Goal: Task Accomplishment & Management: Use online tool/utility

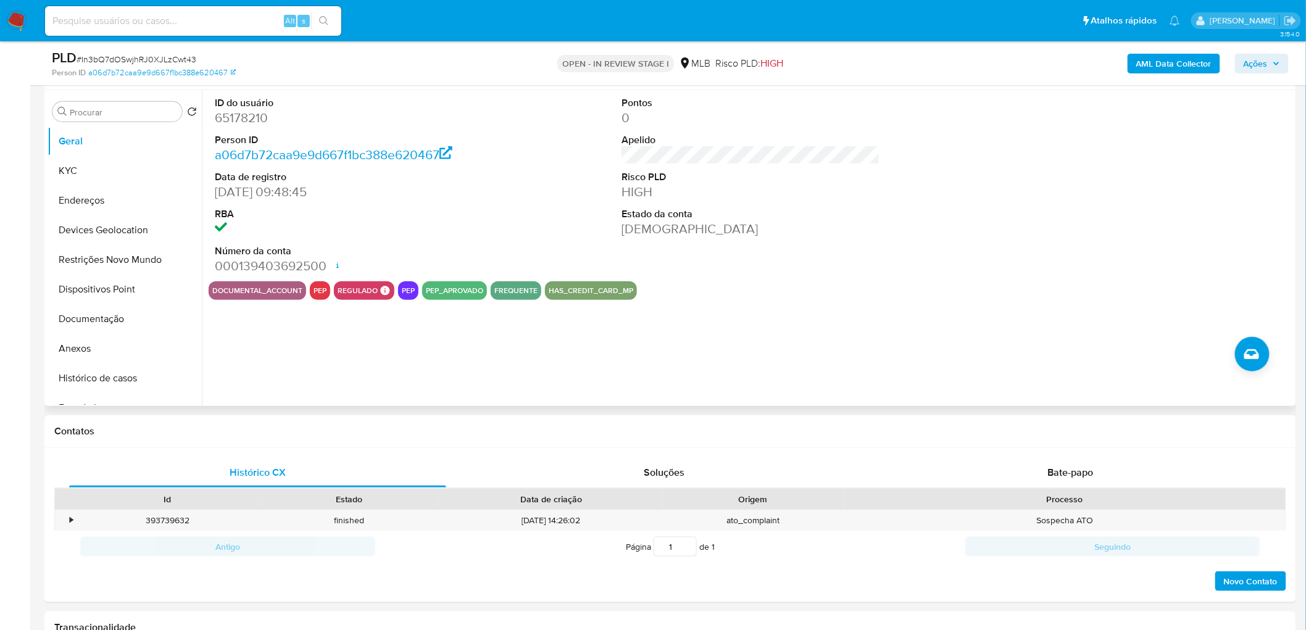
scroll to position [206, 0]
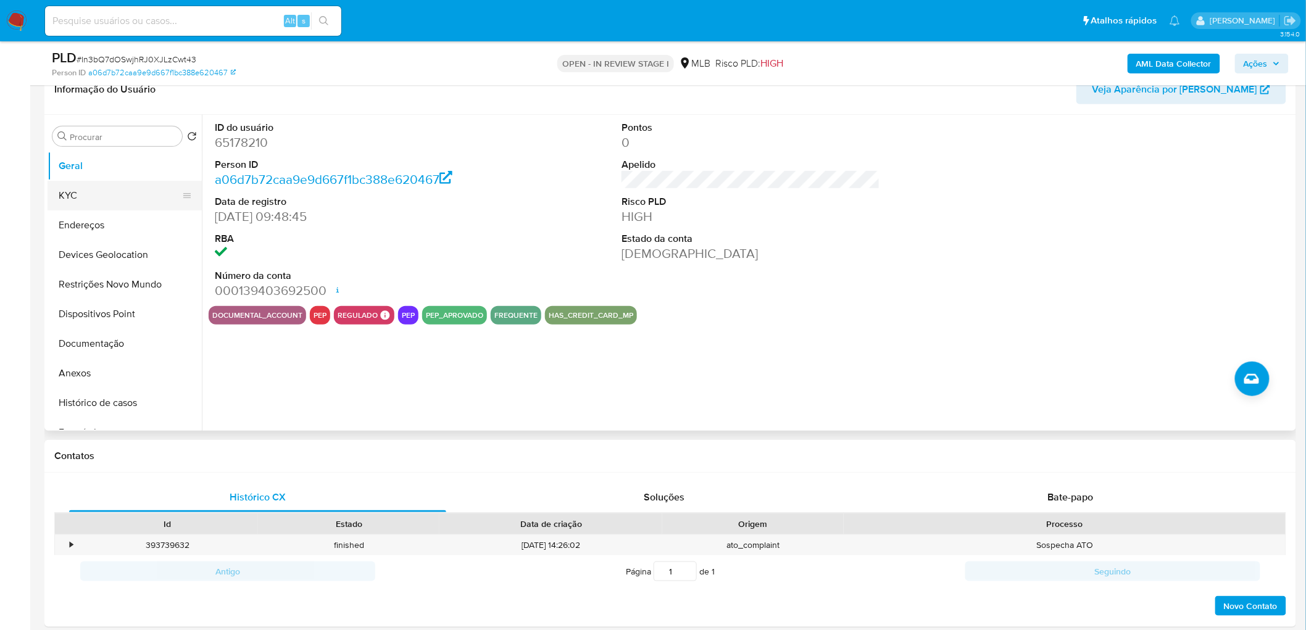
click at [69, 201] on button "KYC" at bounding box center [120, 196] width 144 height 30
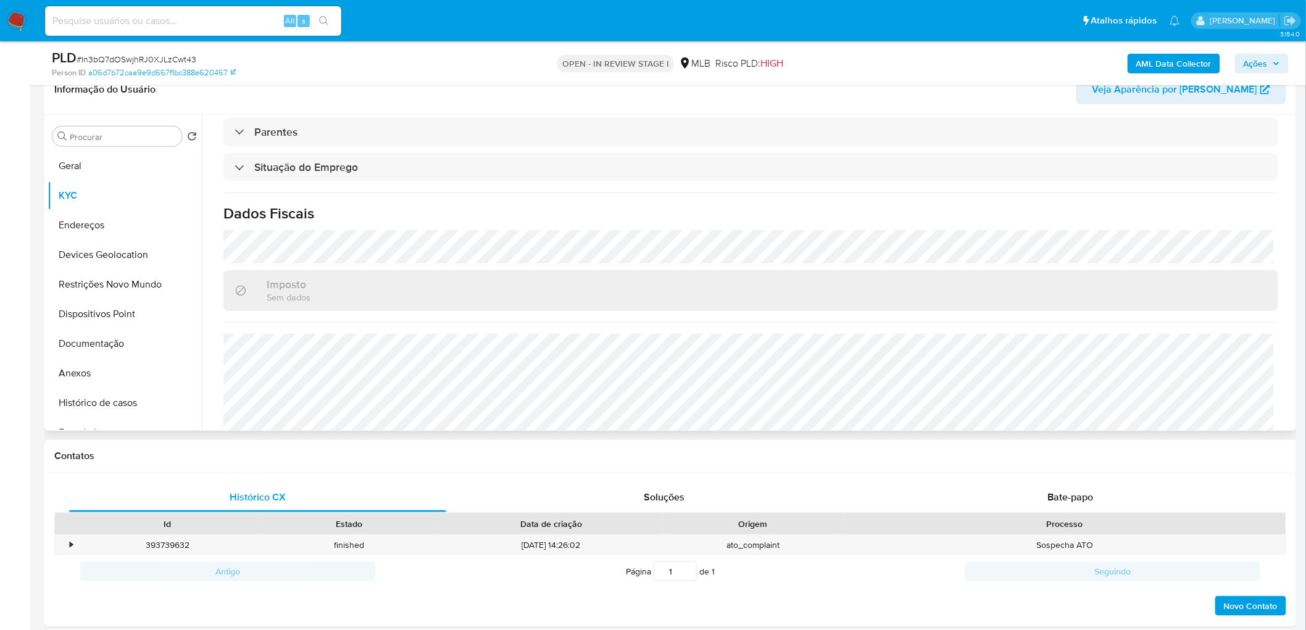
scroll to position [514, 0]
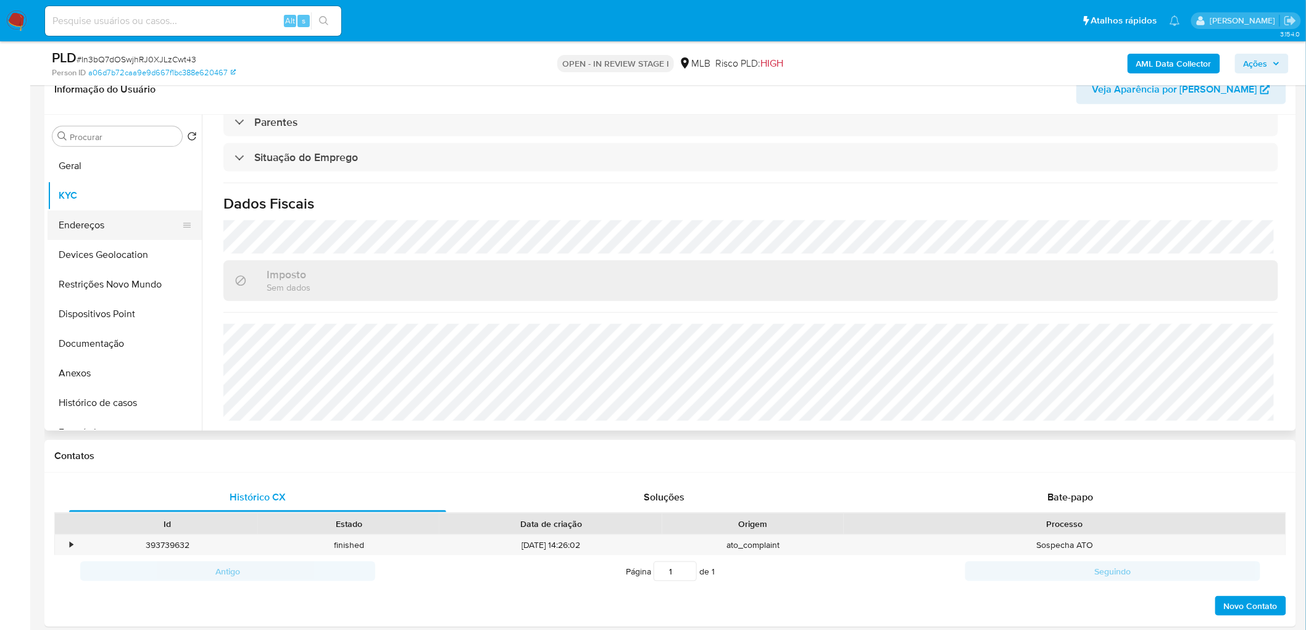
click at [60, 225] on button "Endereços" at bounding box center [120, 226] width 144 height 30
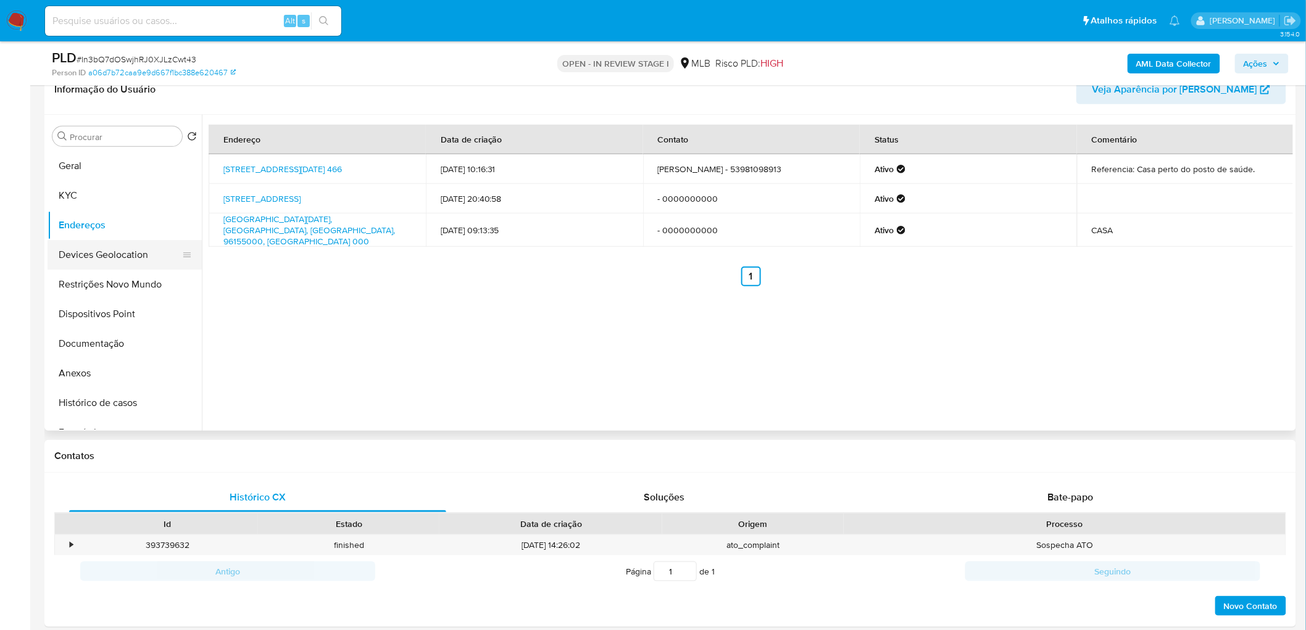
click at [137, 261] on button "Devices Geolocation" at bounding box center [120, 255] width 144 height 30
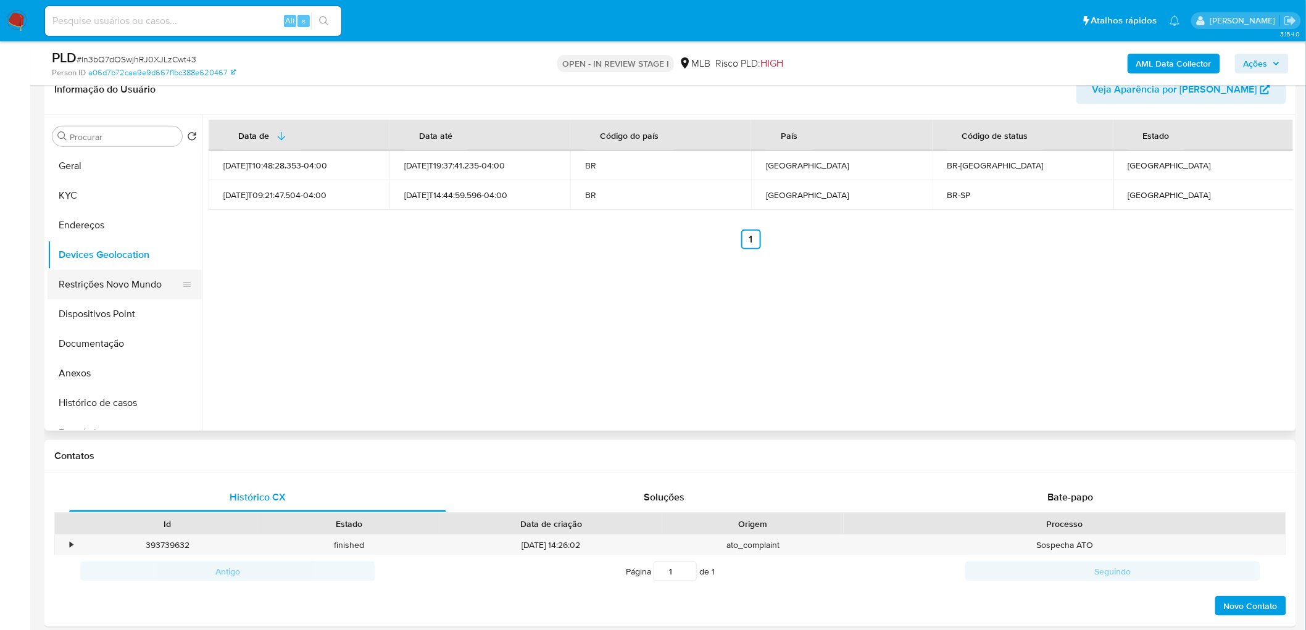
click at [78, 291] on button "Restrições Novo Mundo" at bounding box center [120, 285] width 144 height 30
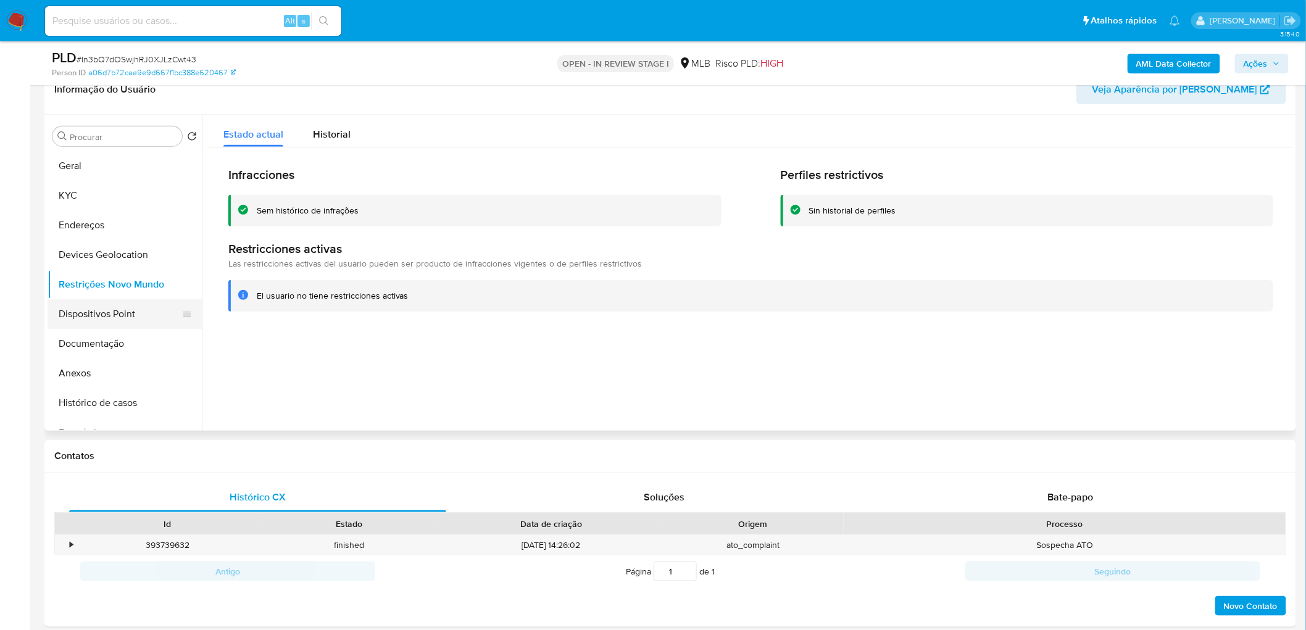
drag, startPoint x: 119, startPoint y: 311, endPoint x: 123, endPoint y: 325, distance: 15.6
click at [118, 310] on button "Dispositivos Point" at bounding box center [120, 314] width 144 height 30
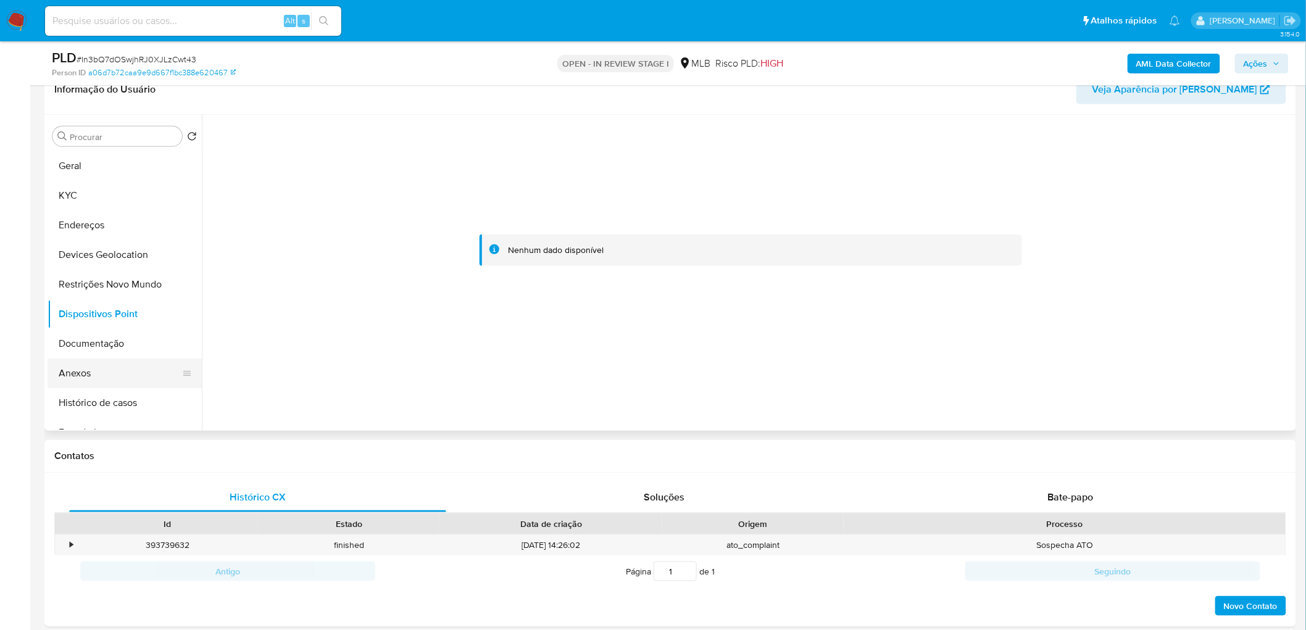
click at [120, 371] on button "Anexos" at bounding box center [120, 374] width 144 height 30
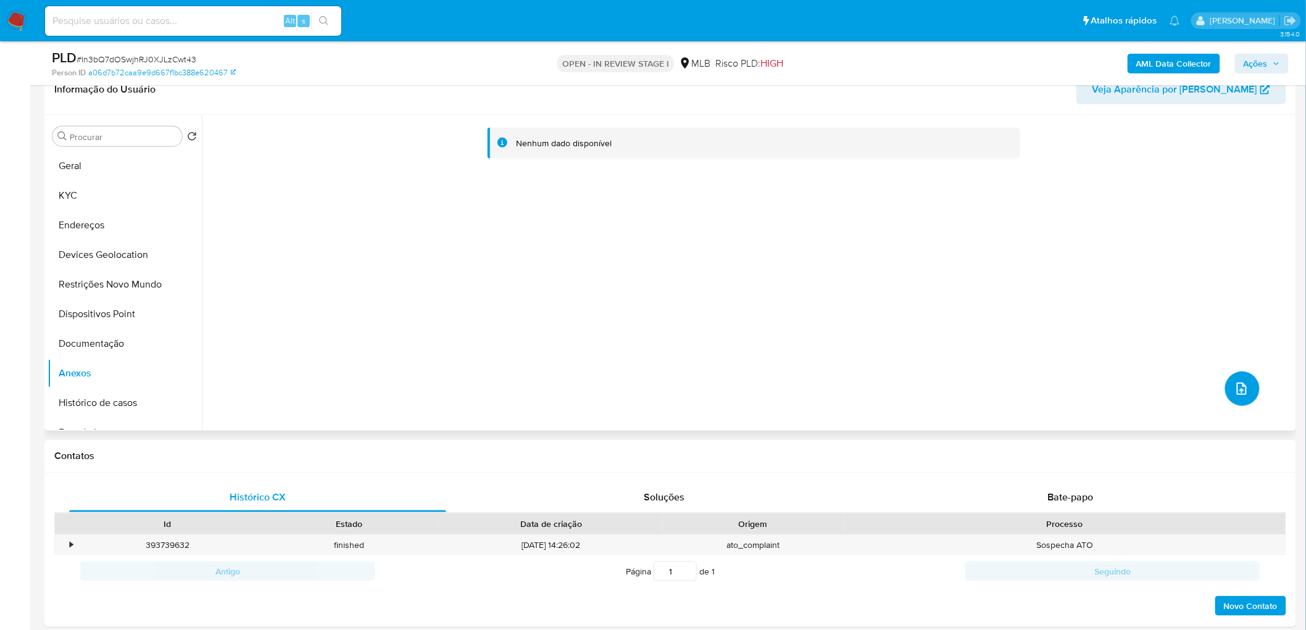
click at [1249, 389] on button "upload-file" at bounding box center [1242, 389] width 35 height 35
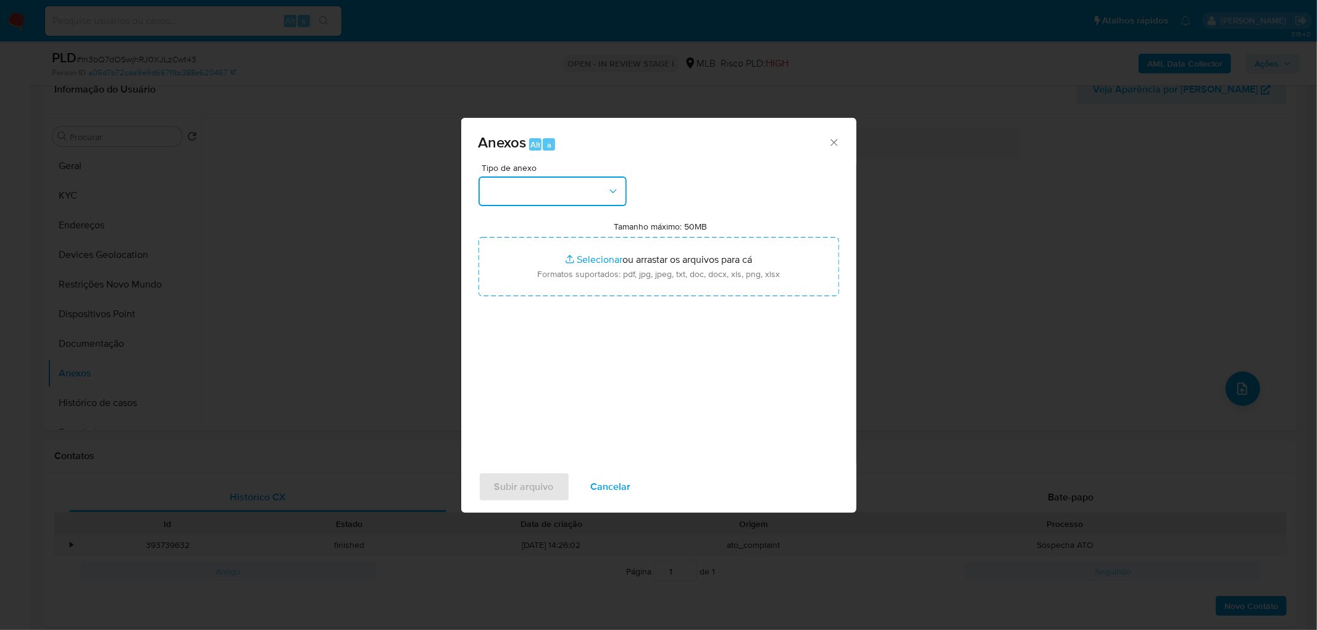
click at [543, 186] on button "button" at bounding box center [552, 192] width 148 height 30
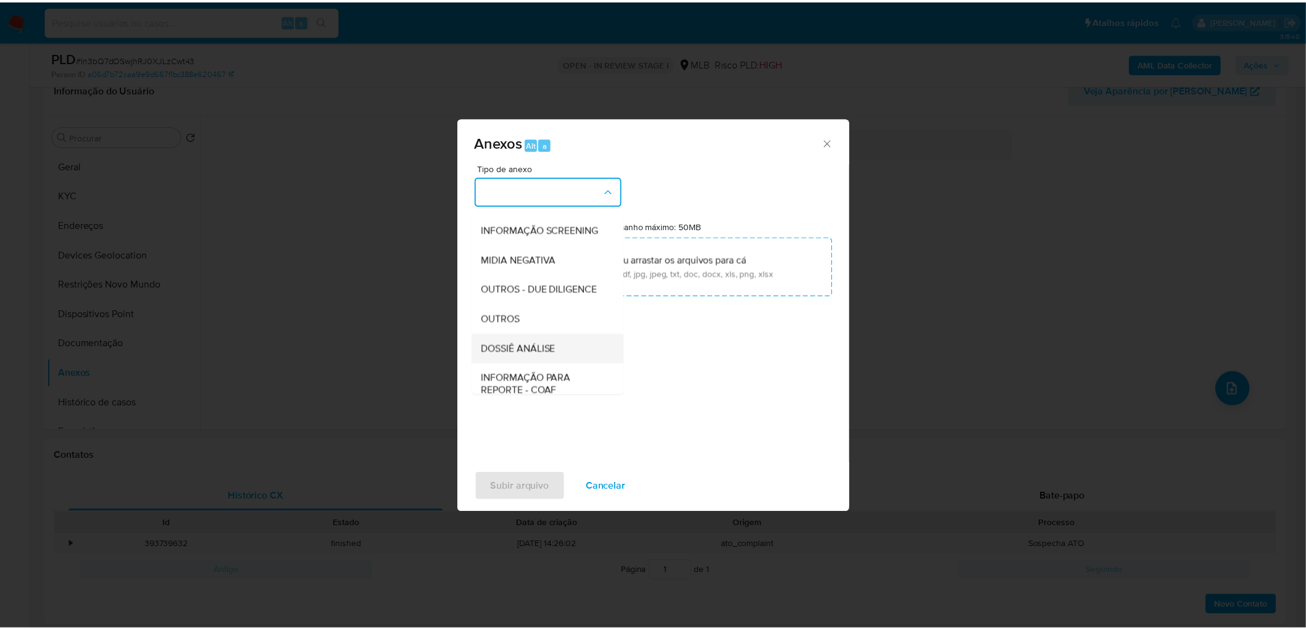
scroll to position [137, 0]
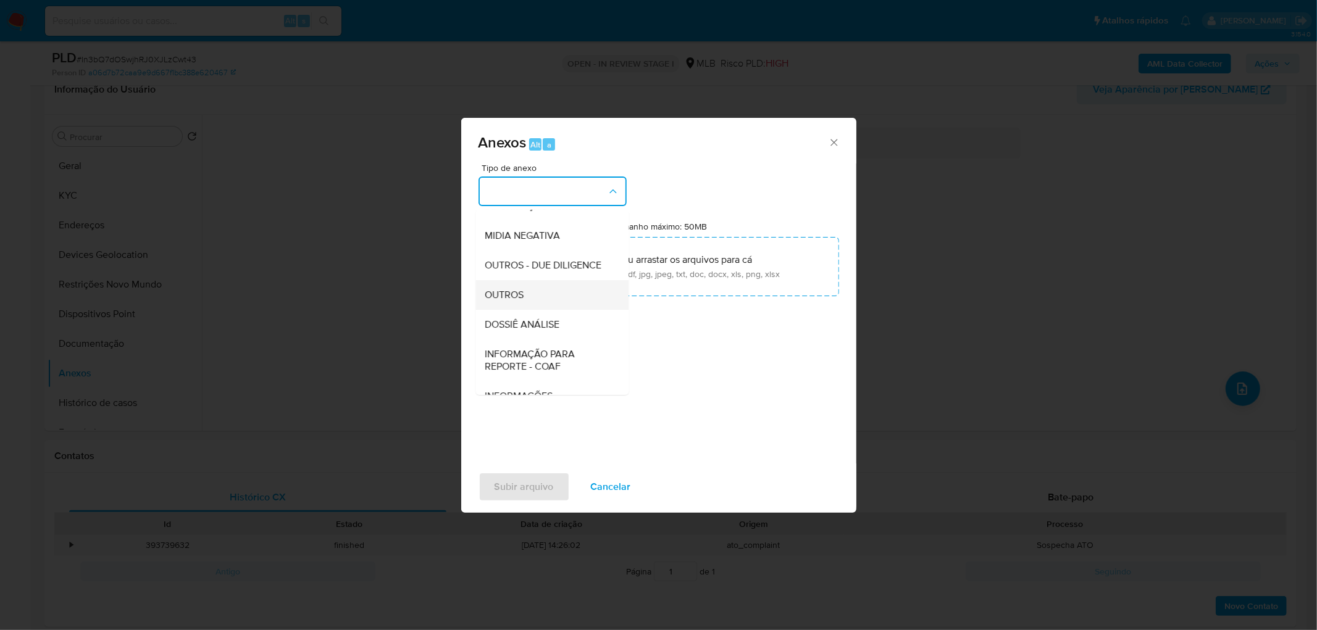
click at [519, 301] on span "OUTROS" at bounding box center [504, 295] width 39 height 12
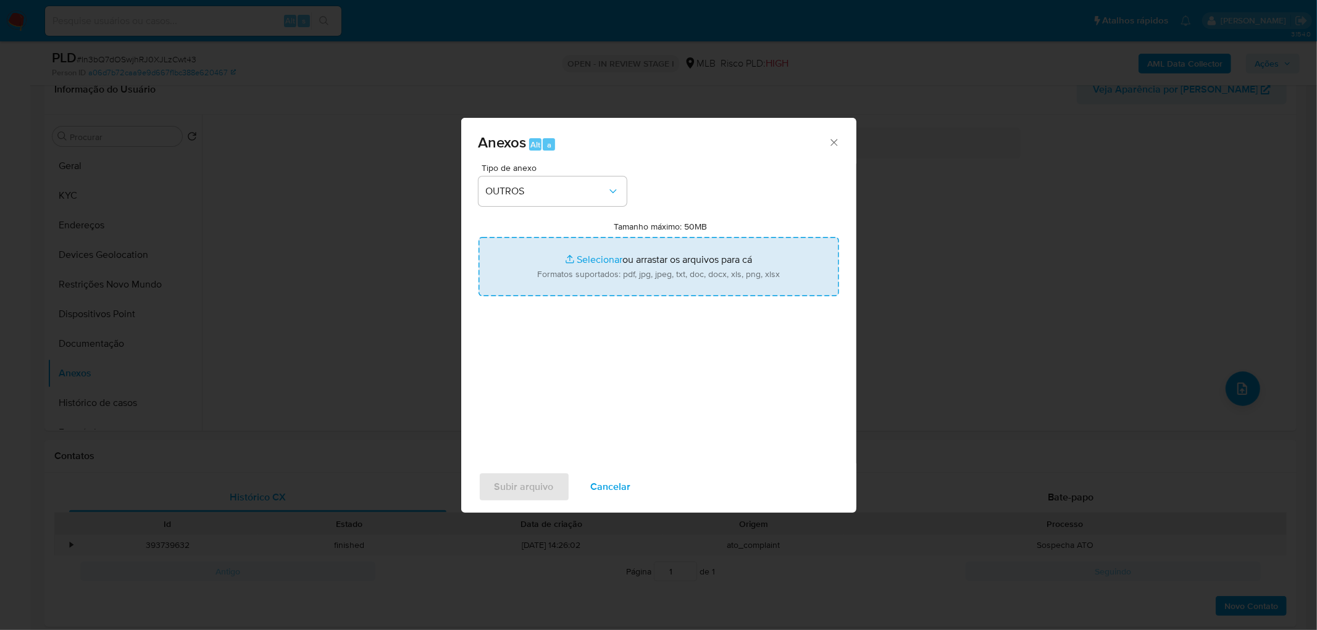
click at [559, 269] on input "Tamanho máximo: 50MB Selecionar arquivos" at bounding box center [658, 266] width 361 height 59
type input "C:\fakepath\Mulan 65178210_2025_08_15_09_59_11.xlsx"
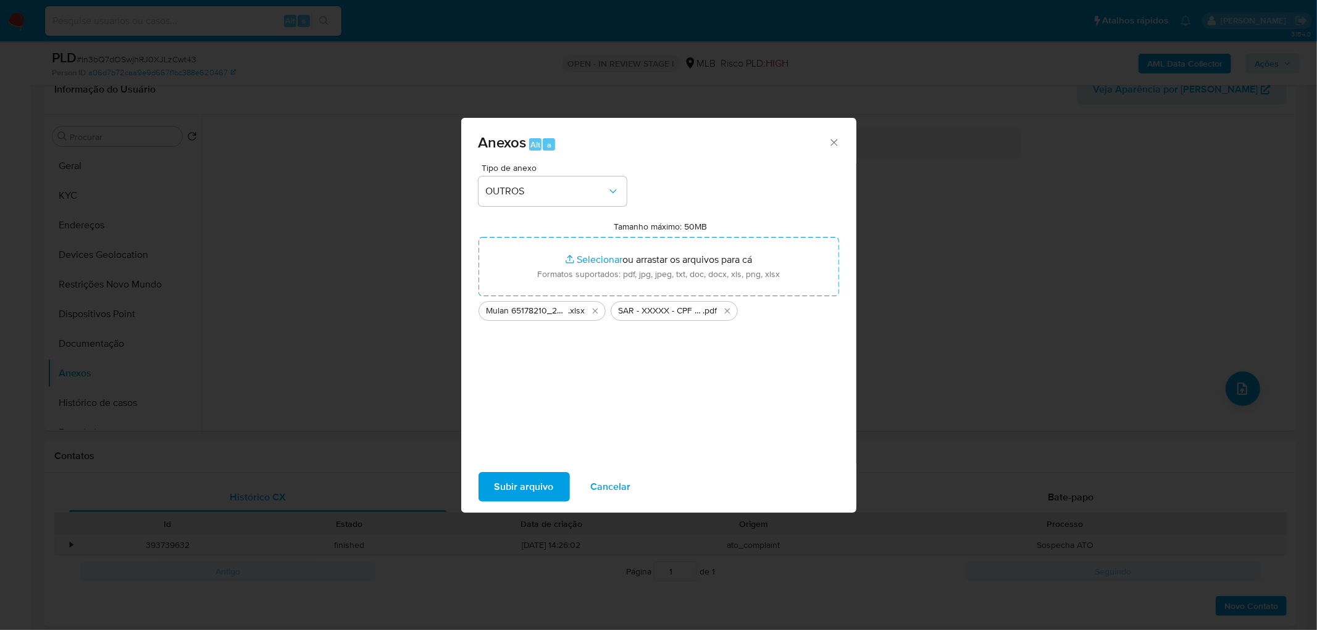
click at [547, 491] on span "Subir arquivo" at bounding box center [523, 486] width 59 height 27
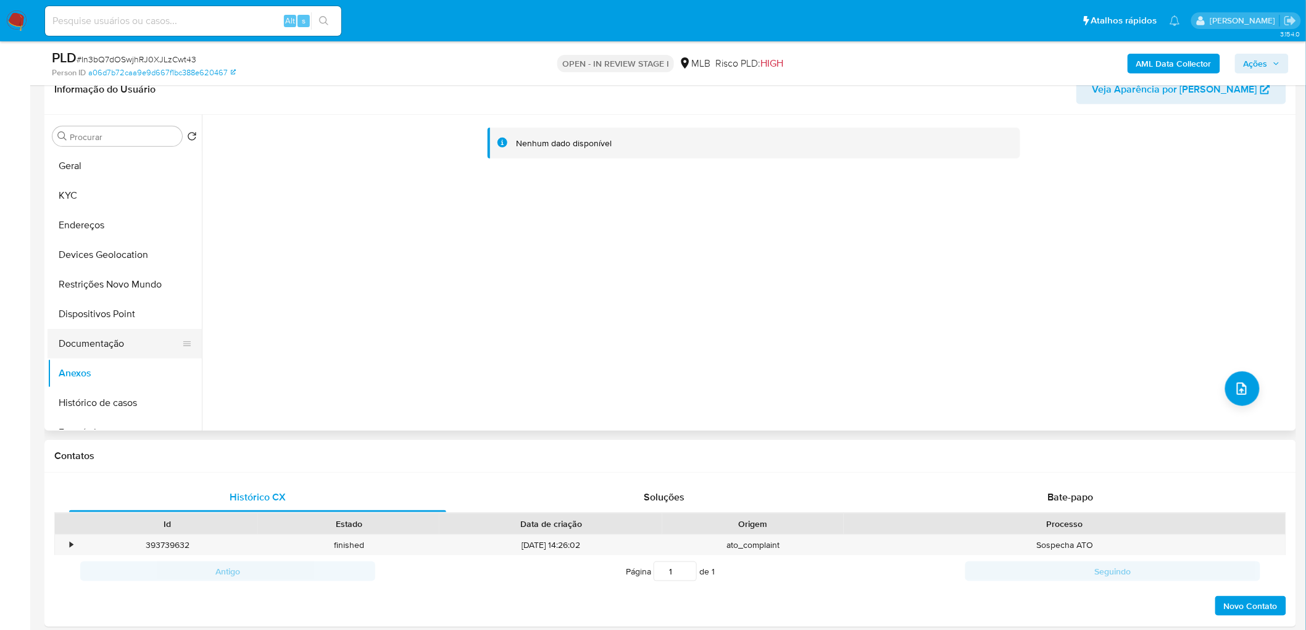
click at [140, 346] on button "Documentação" at bounding box center [120, 344] width 144 height 30
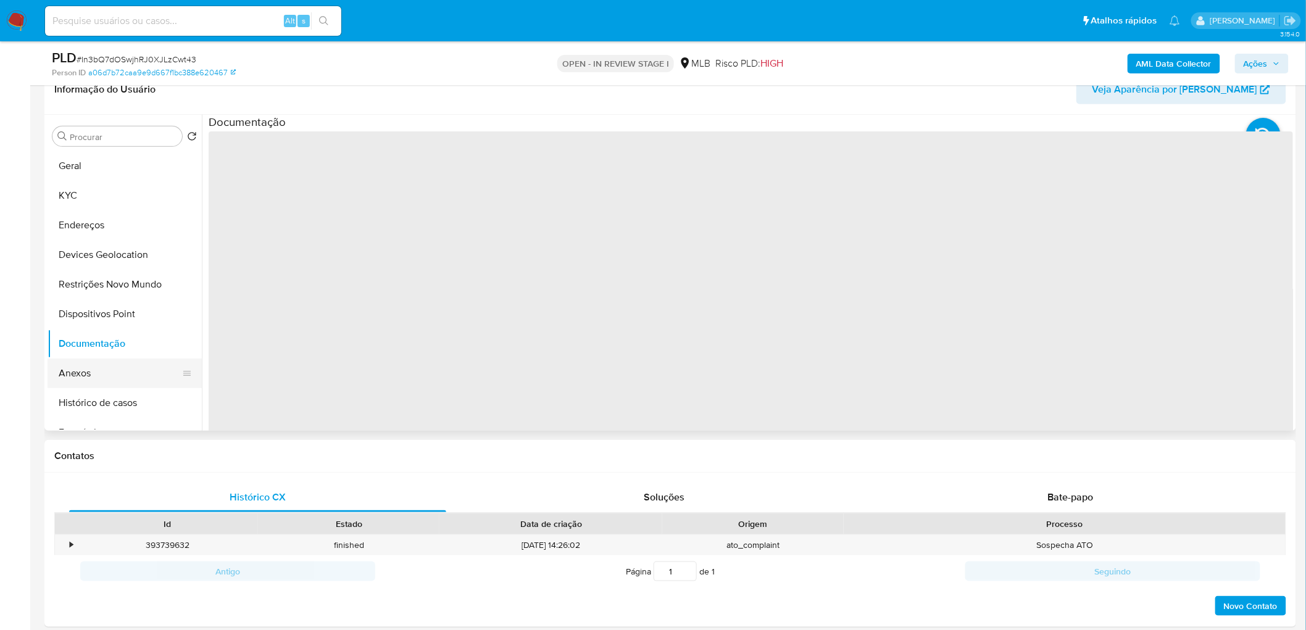
click at [119, 366] on button "Anexos" at bounding box center [120, 374] width 144 height 30
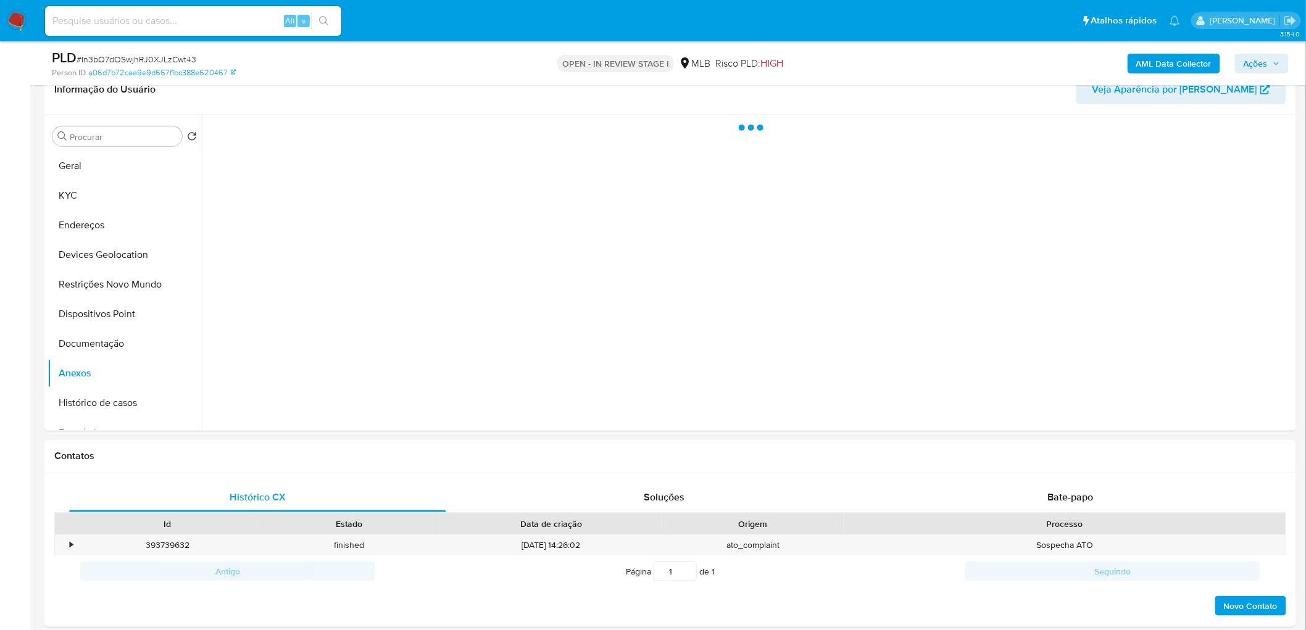
click at [1252, 60] on span "Ações" at bounding box center [1256, 64] width 24 height 20
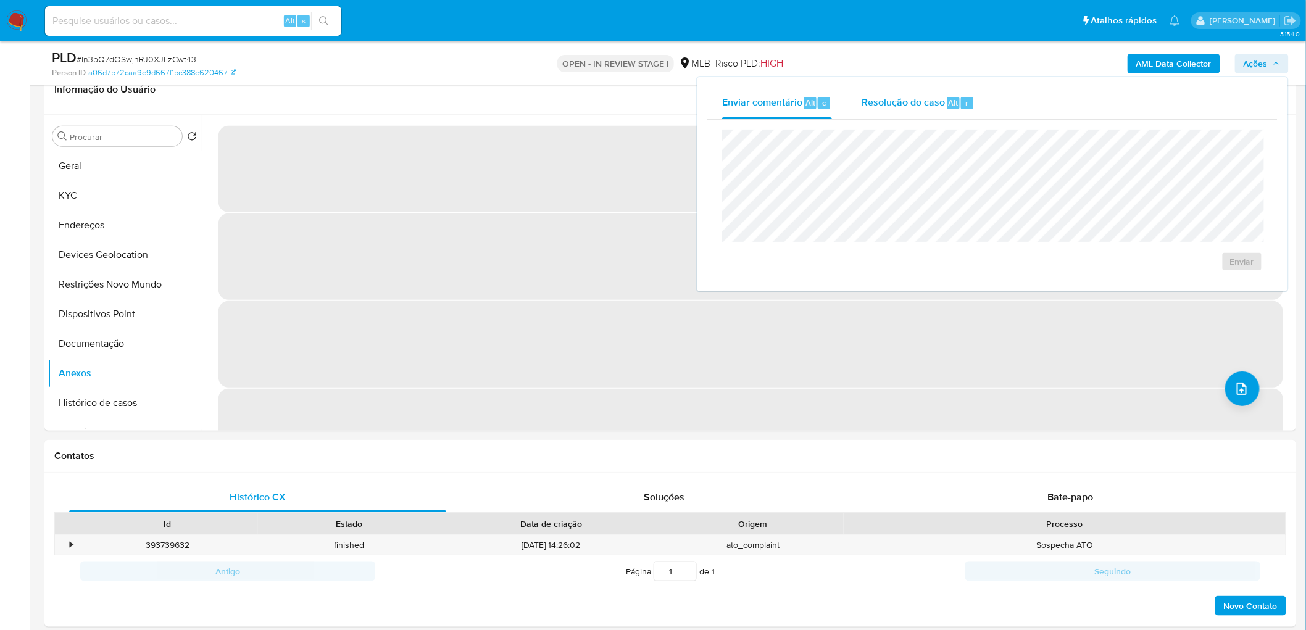
click at [949, 100] on span "Alt" at bounding box center [954, 103] width 10 height 12
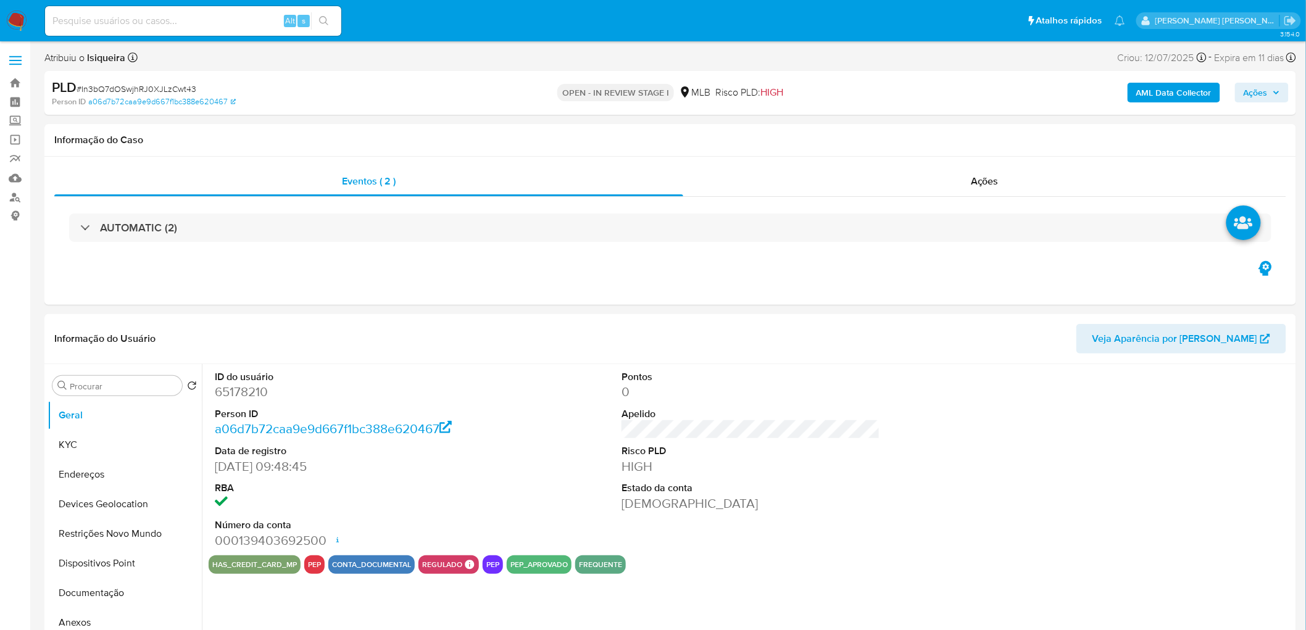
select select "10"
click at [133, 416] on button "Geral" at bounding box center [120, 416] width 144 height 30
click at [119, 435] on button "KYC" at bounding box center [120, 445] width 144 height 30
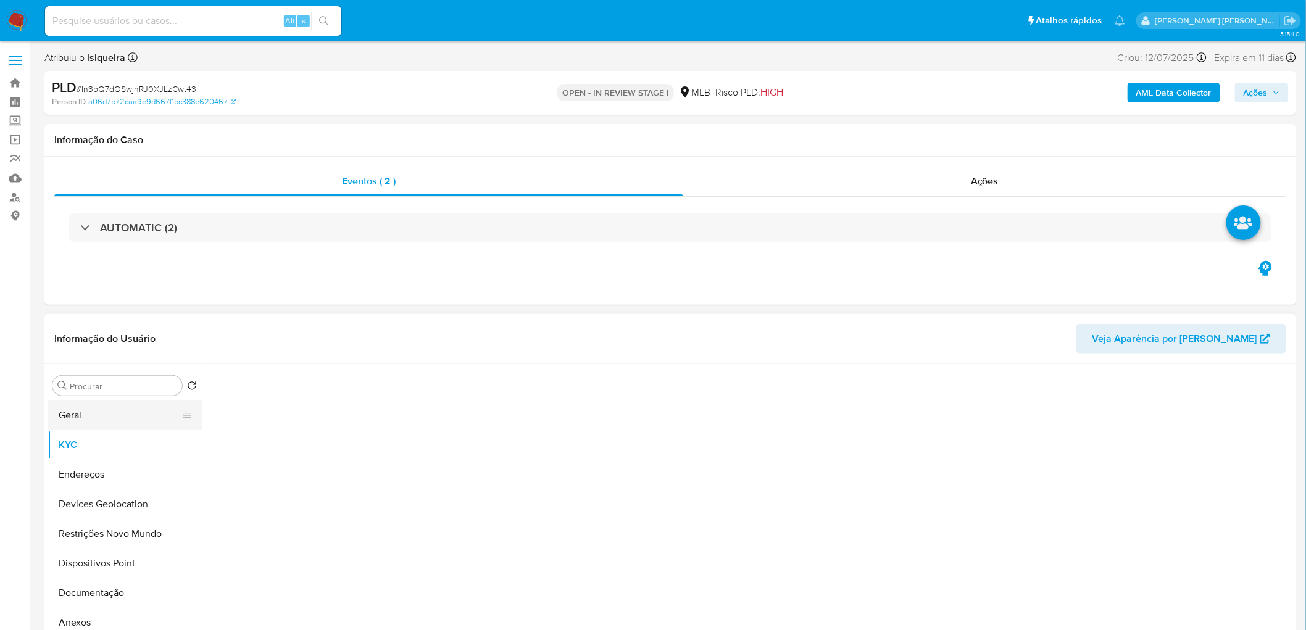
click at [125, 421] on button "Geral" at bounding box center [120, 416] width 144 height 30
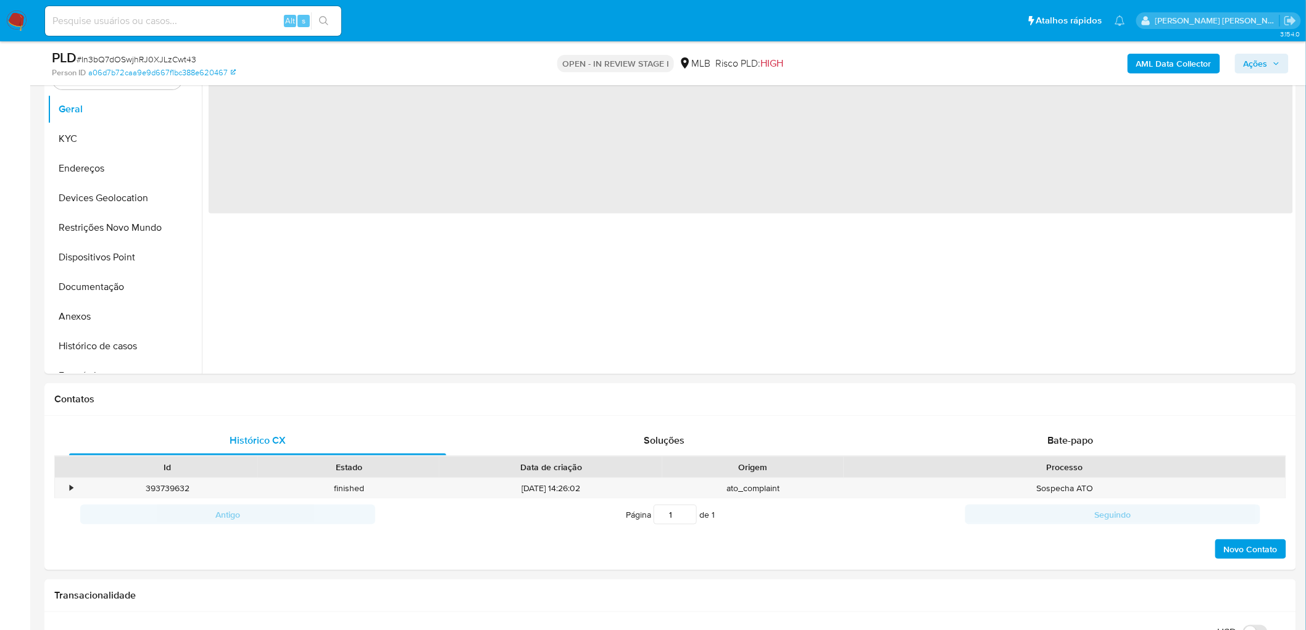
scroll to position [274, 0]
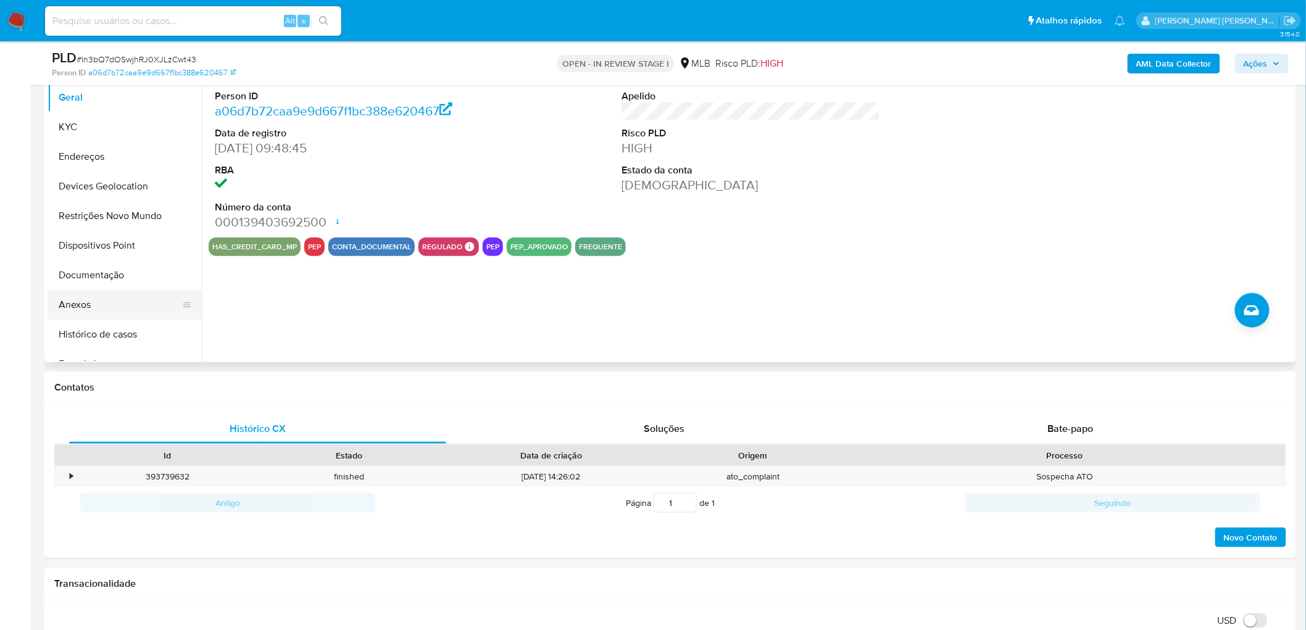
click at [117, 299] on button "Anexos" at bounding box center [120, 305] width 144 height 30
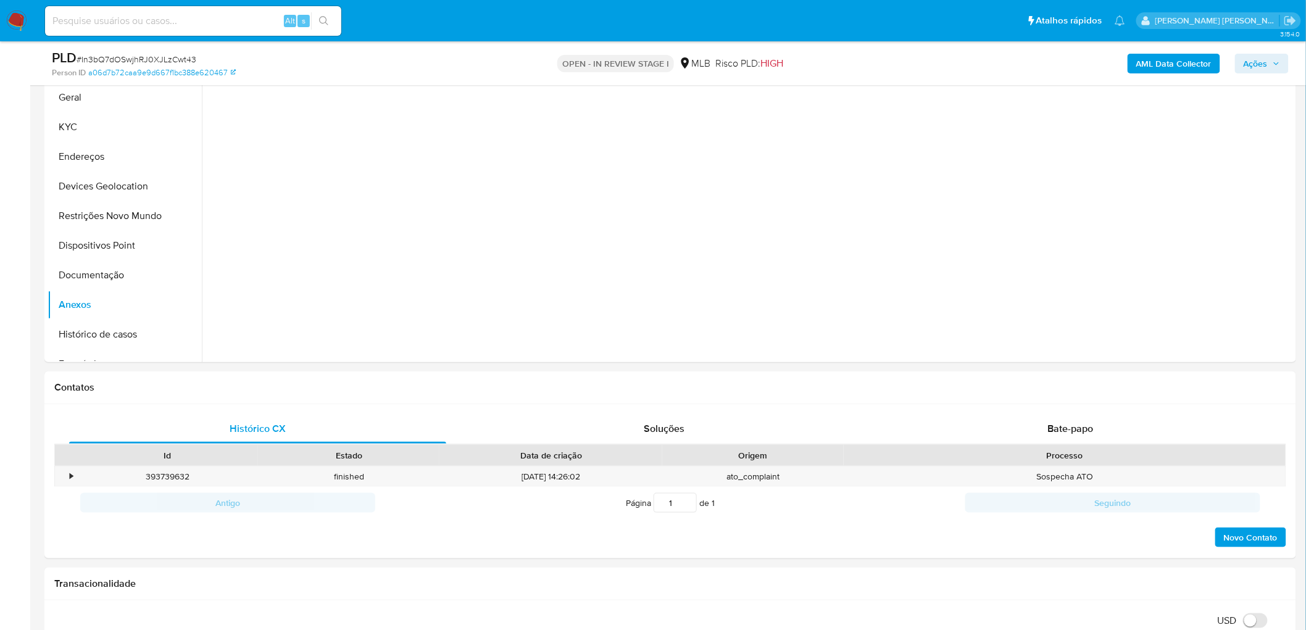
click at [1256, 62] on span "Ações" at bounding box center [1256, 64] width 24 height 20
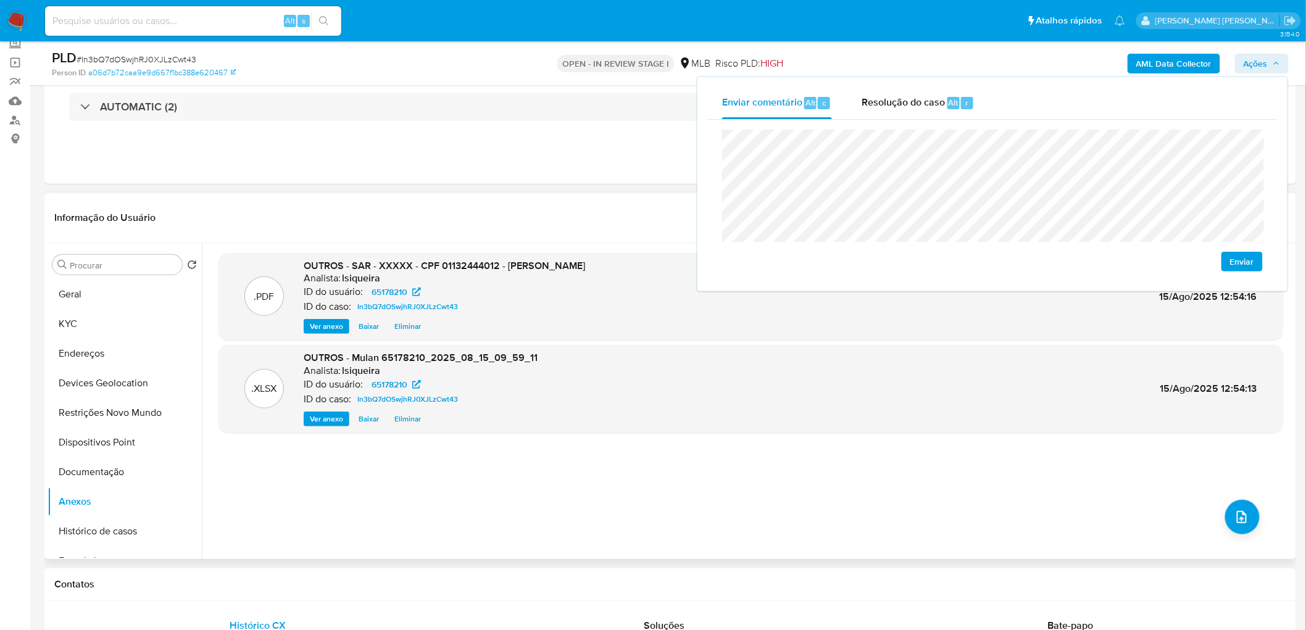
scroll to position [69, 0]
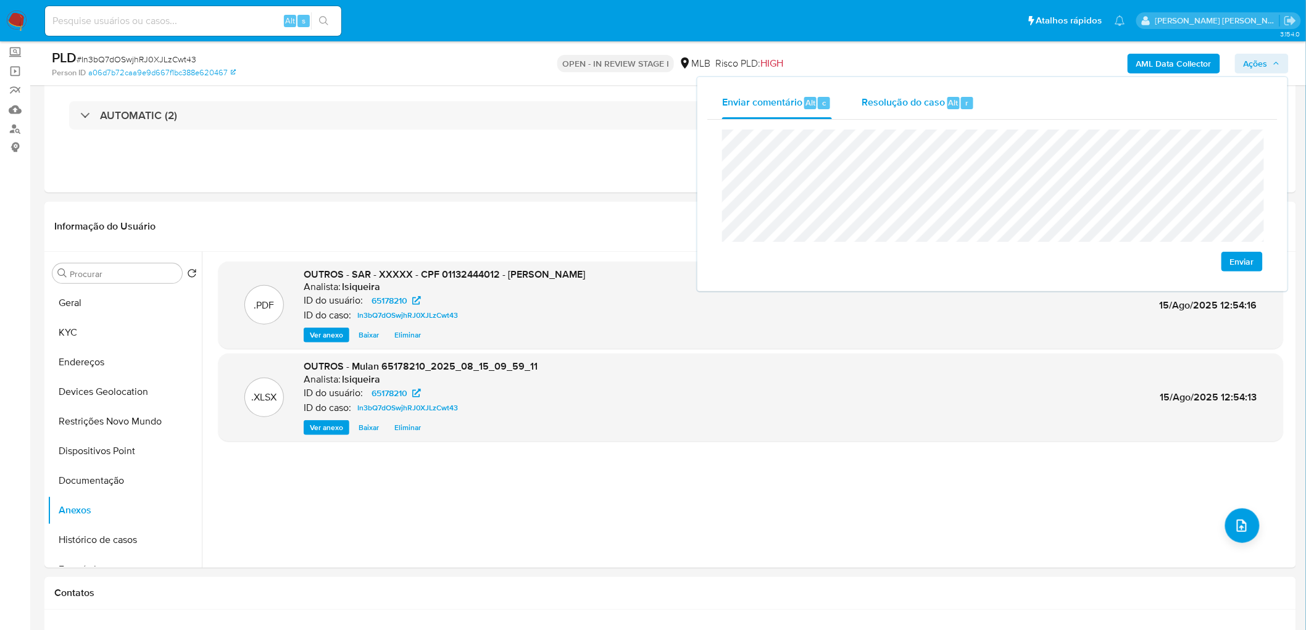
click at [924, 105] on span "Resolução do caso" at bounding box center [903, 102] width 83 height 14
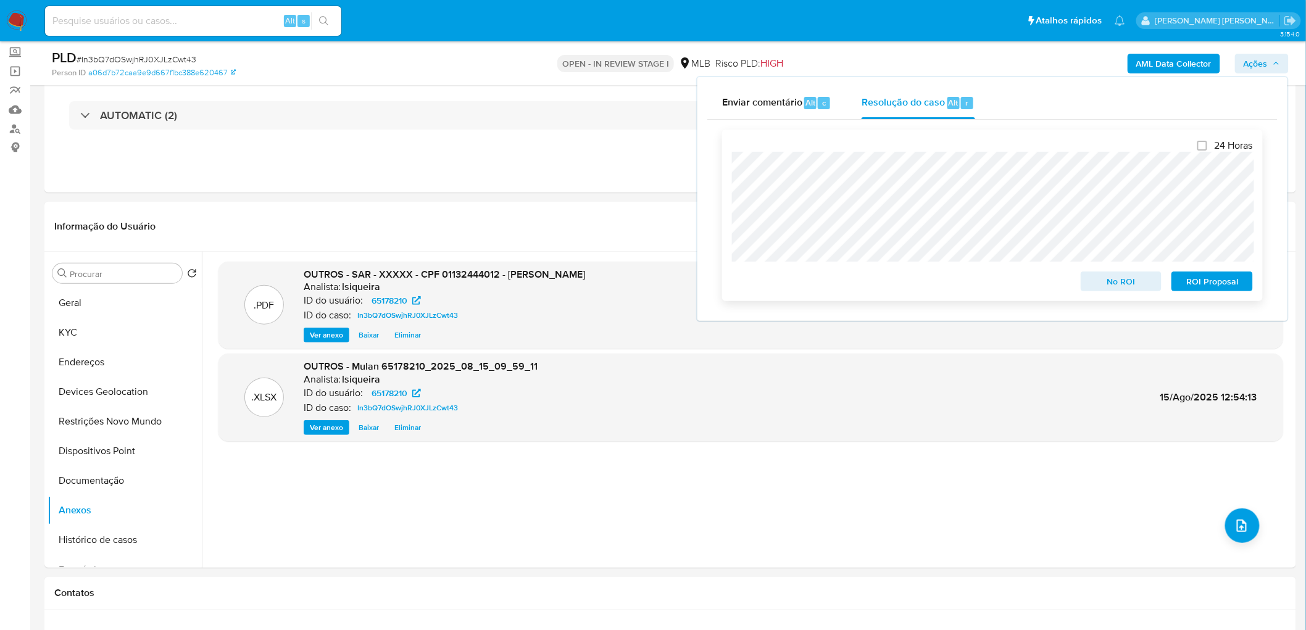
click at [1227, 282] on span "ROI Proposal" at bounding box center [1212, 281] width 64 height 17
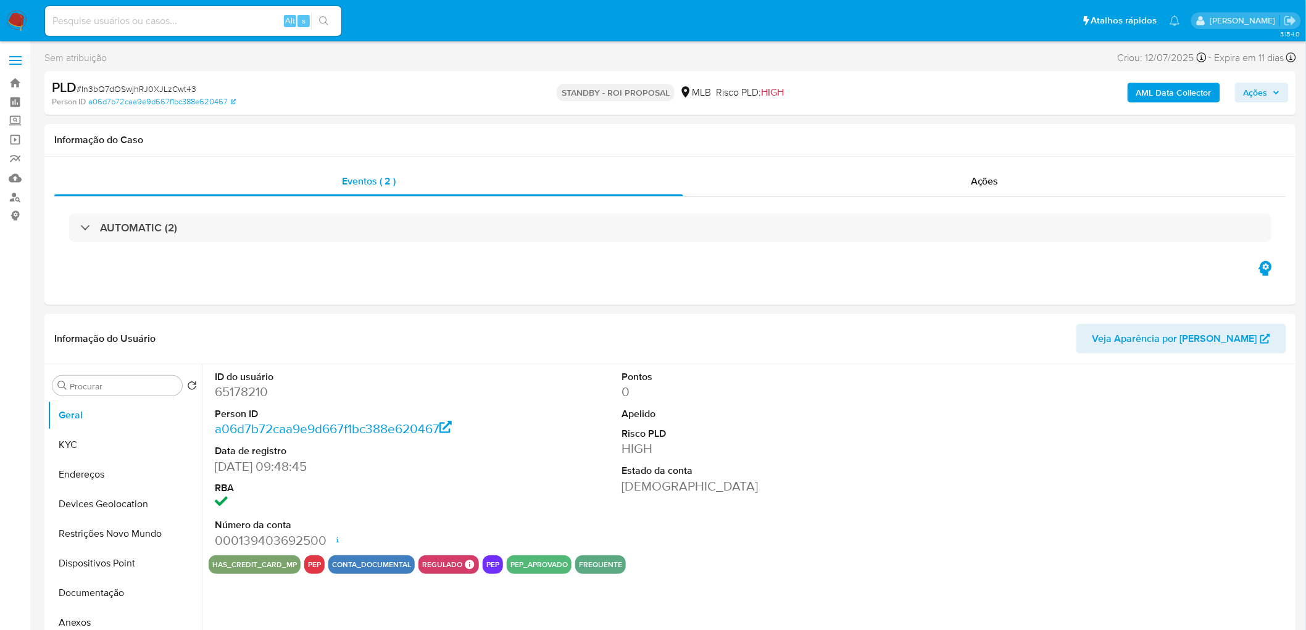
select select "10"
click at [941, 174] on div "Ações" at bounding box center [984, 182] width 603 height 30
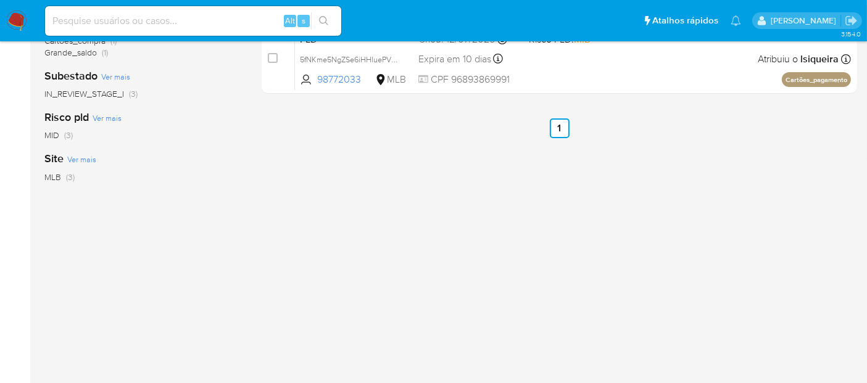
scroll to position [322, 0]
